Goal: Task Accomplishment & Management: Manage account settings

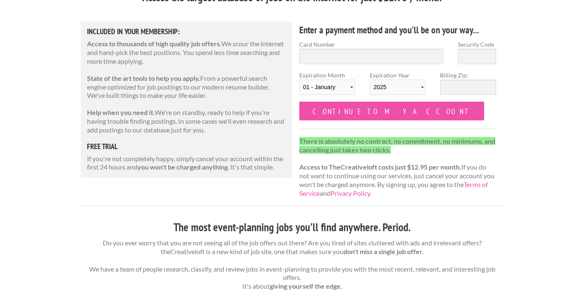
scroll to position [93, 0]
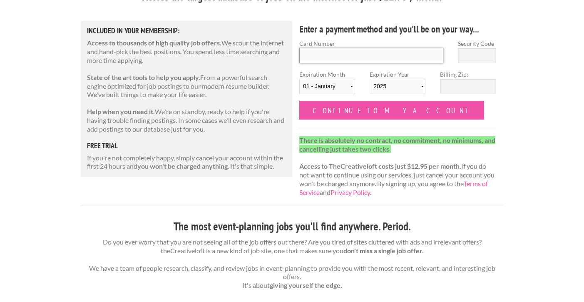
click at [323, 58] on input "Card Number" at bounding box center [371, 55] width 144 height 15
type input "4839503445062120"
select select "03"
select select "2027"
click at [466, 48] on input "Security Code" at bounding box center [477, 55] width 38 height 15
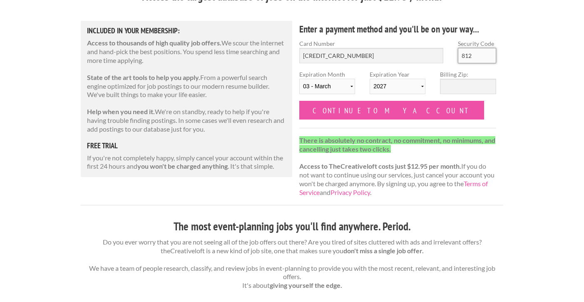
type input "812"
click at [477, 81] on input "Billing Zip:" at bounding box center [468, 86] width 56 height 15
type input "18901"
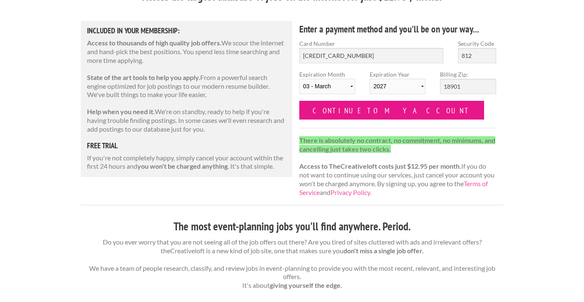
click at [369, 106] on input "Continue to my account" at bounding box center [391, 110] width 185 height 19
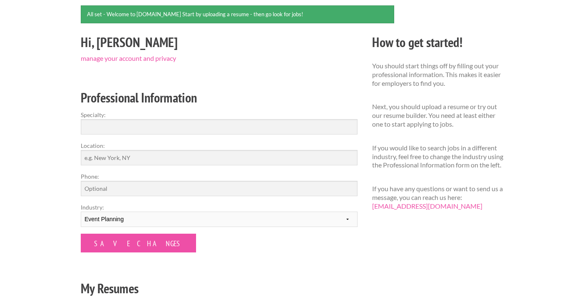
scroll to position [80, 0]
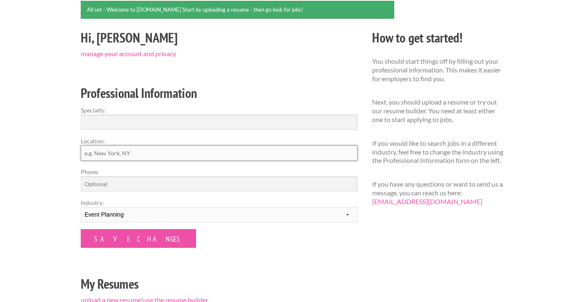
click at [205, 156] on input "Location:" at bounding box center [219, 152] width 277 height 15
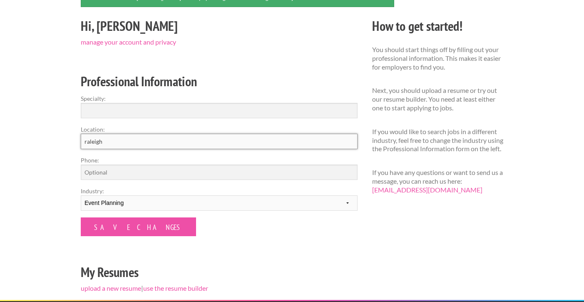
scroll to position [84, 0]
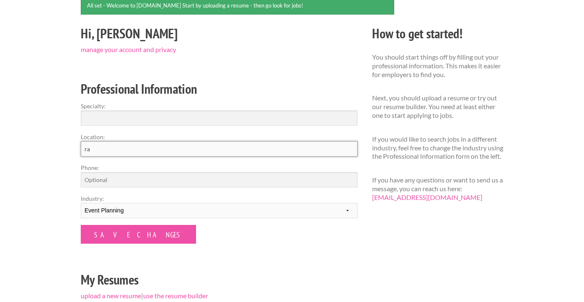
type input "r"
click at [221, 54] on div "Hi, Paige manage your account and privacy Professional Information Specialty: L…" at bounding box center [220, 165] width 292 height 284
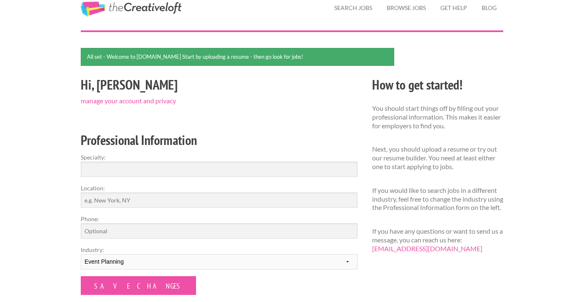
scroll to position [33, 0]
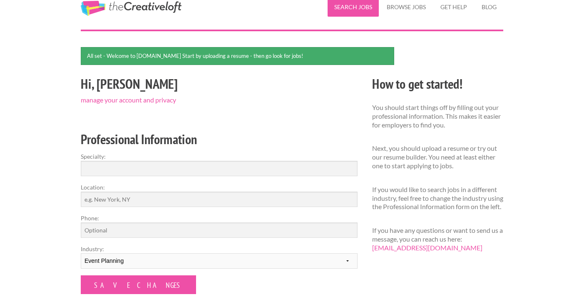
click at [374, 7] on link "Search Jobs" at bounding box center [353, 7] width 51 height 19
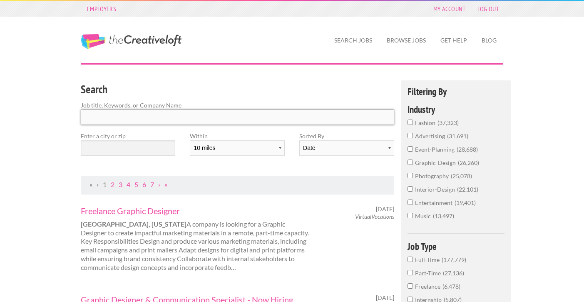
click at [170, 116] on input "Search" at bounding box center [238, 117] width 314 height 15
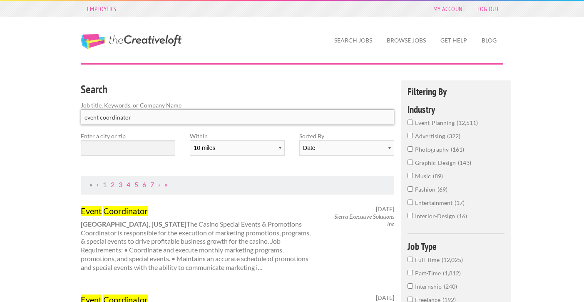
type input "event coordinator"
click at [163, 148] on input "text" at bounding box center [128, 147] width 95 height 15
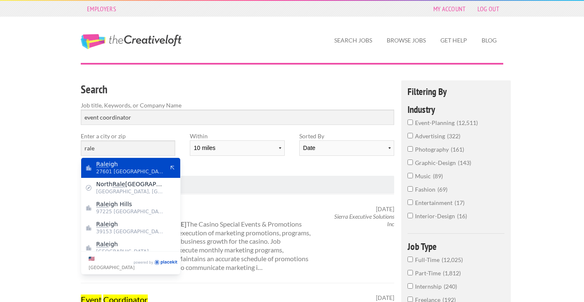
click at [157, 169] on span "27601 United States of America" at bounding box center [130, 171] width 68 height 7
type input "Raleigh"
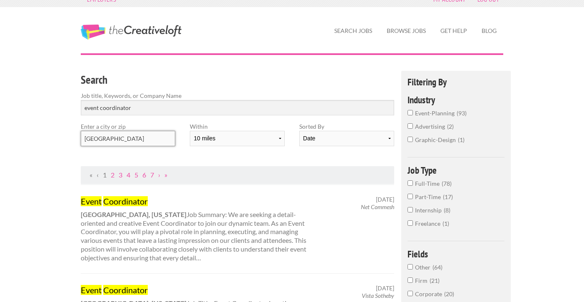
scroll to position [11, 0]
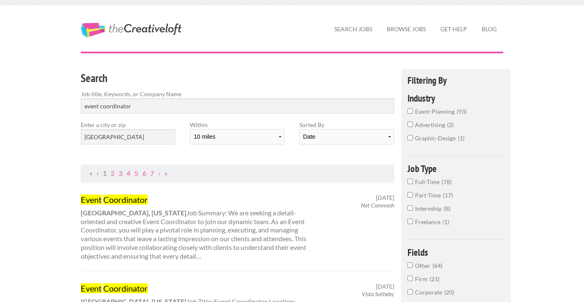
click at [418, 112] on span "event-planning" at bounding box center [436, 111] width 42 height 7
click at [413, 112] on input "event-planning 93" at bounding box center [410, 110] width 5 height 5
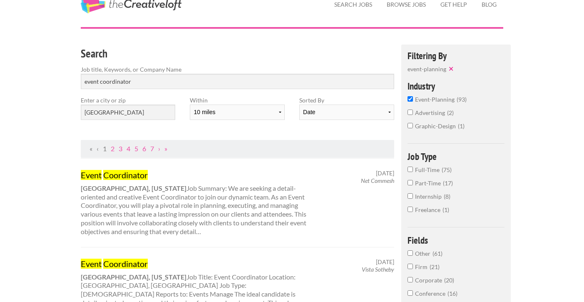
scroll to position [43, 0]
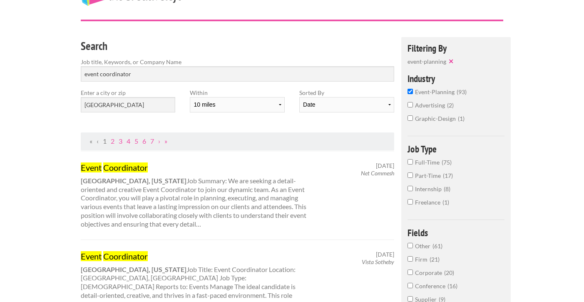
click at [408, 163] on input "Full-Time 75" at bounding box center [410, 161] width 5 height 5
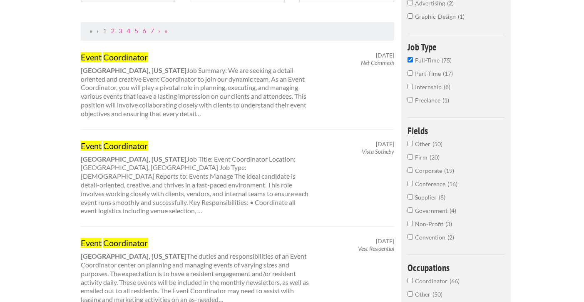
scroll to position [155, 0]
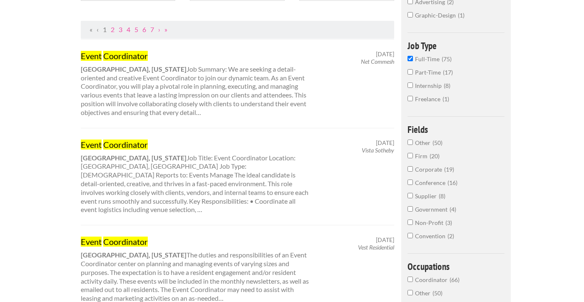
click at [152, 52] on link "Event Coordinator" at bounding box center [197, 55] width 232 height 11
click at [130, 149] on link "Event Coordinator" at bounding box center [197, 144] width 232 height 11
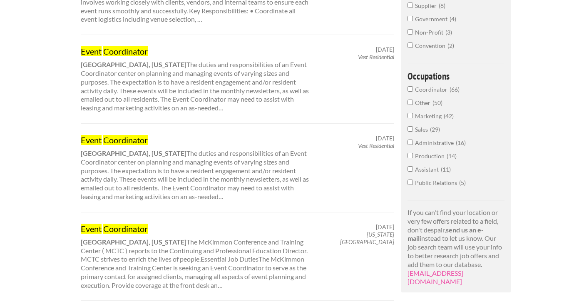
scroll to position [356, 0]
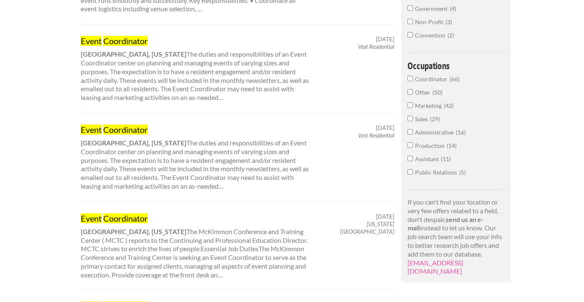
click at [112, 217] on div "Event Coordinator Raleigh, North Carolina The McKimmon Conference and Training …" at bounding box center [197, 246] width 246 height 67
click at [114, 213] on mark "Coordinator" at bounding box center [125, 218] width 45 height 10
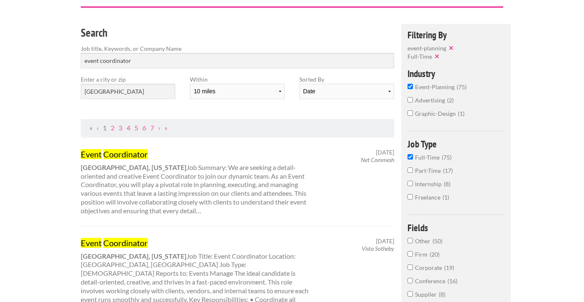
scroll to position [0, 0]
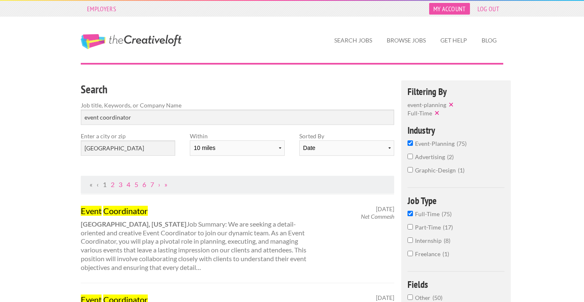
click at [453, 5] on link "My Account" at bounding box center [449, 9] width 41 height 12
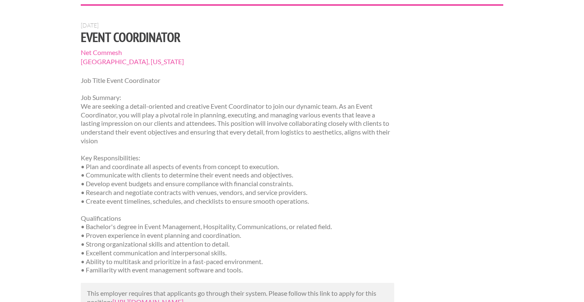
scroll to position [27, 0]
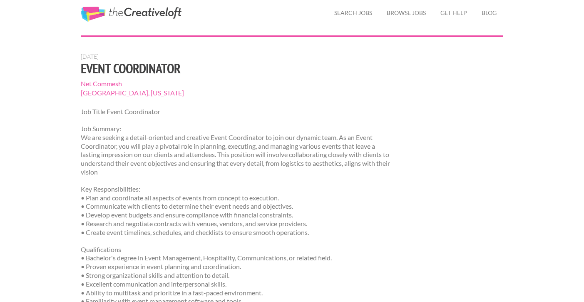
click at [105, 84] on span "Net Commesh" at bounding box center [238, 83] width 314 height 9
copy section "Net Commesh"
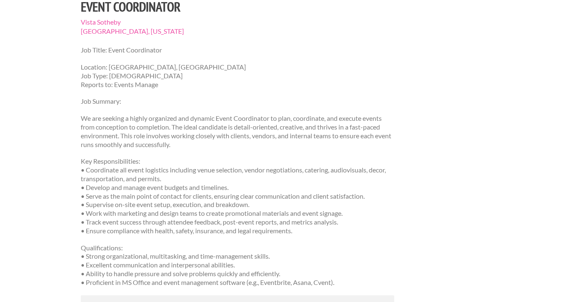
scroll to position [91, 0]
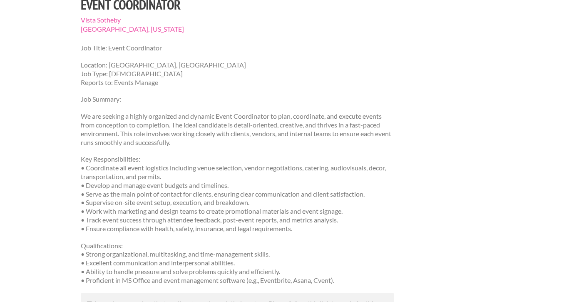
click at [102, 21] on span "Vista Sotheby" at bounding box center [238, 19] width 314 height 9
copy section "Vista Sotheby"
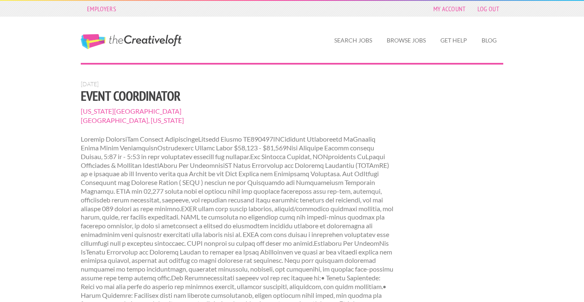
click at [178, 96] on h1 "Event Coordinator" at bounding box center [238, 95] width 314 height 15
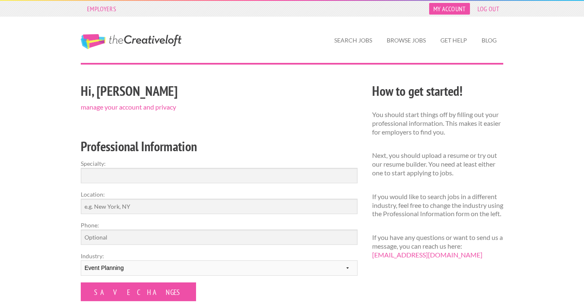
click at [453, 5] on link "My Account" at bounding box center [449, 9] width 41 height 12
click at [135, 108] on link "manage your account and privacy" at bounding box center [128, 107] width 95 height 8
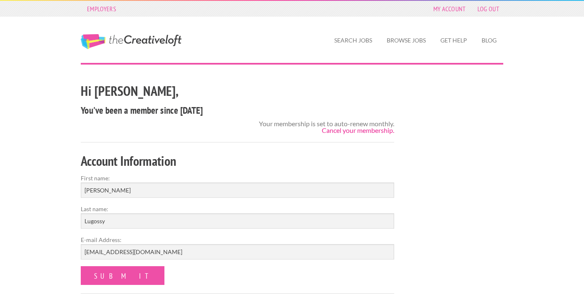
click at [346, 128] on link "Cancel your membership." at bounding box center [358, 130] width 72 height 8
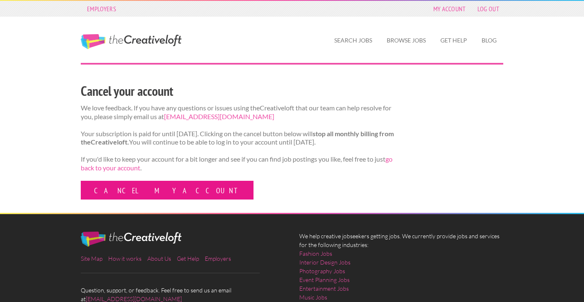
click at [108, 195] on link "Cancel my account" at bounding box center [167, 190] width 173 height 19
